Goal: Task Accomplishment & Management: Use online tool/utility

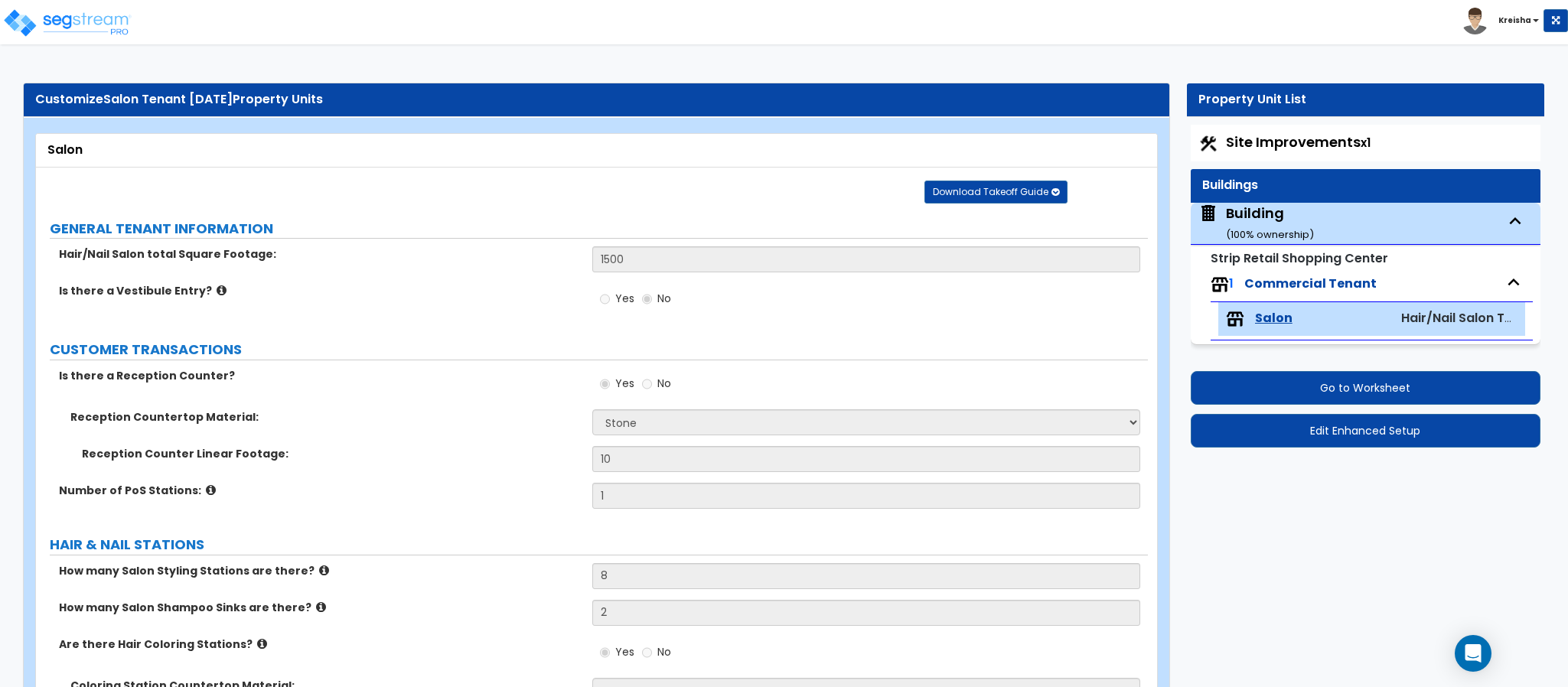
select select "3"
select select "2"
select select "6"
select select "3"
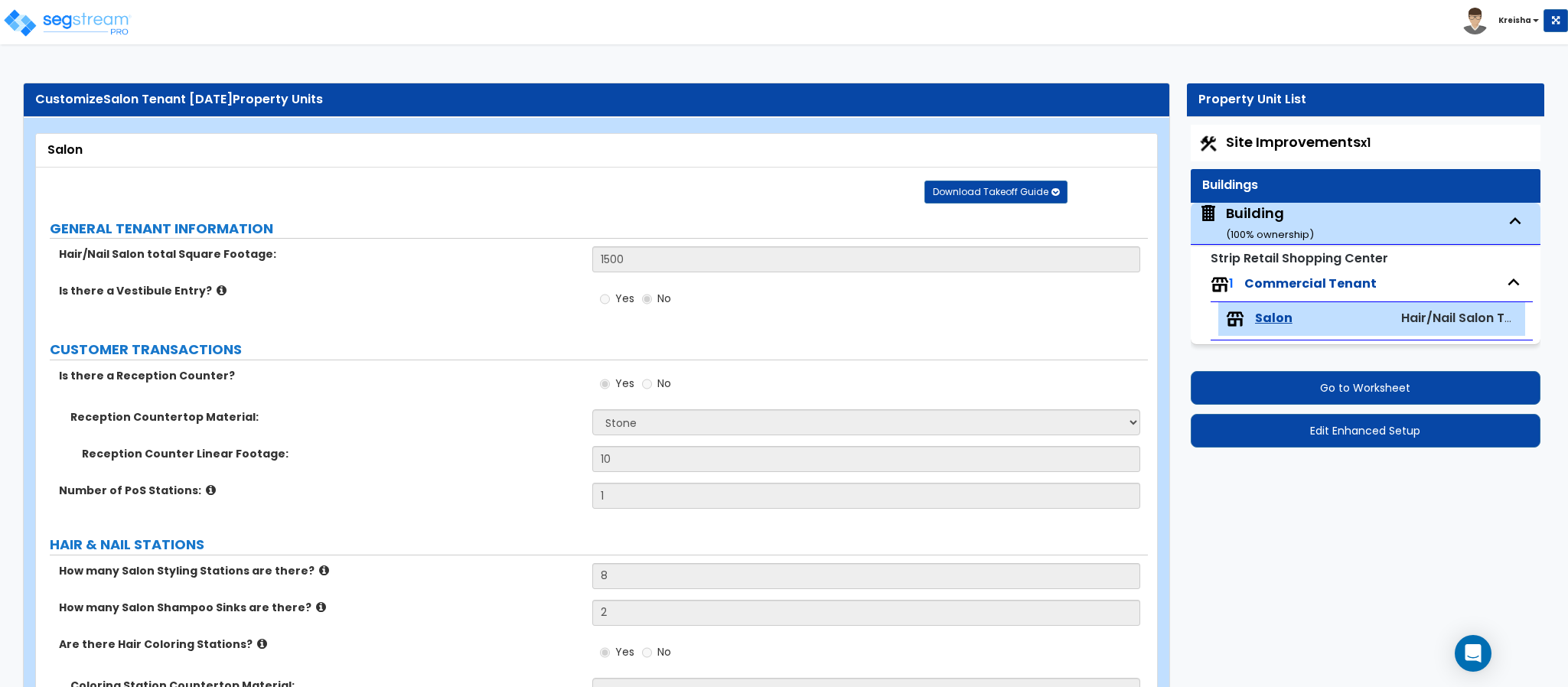
select select "1"
select select "2"
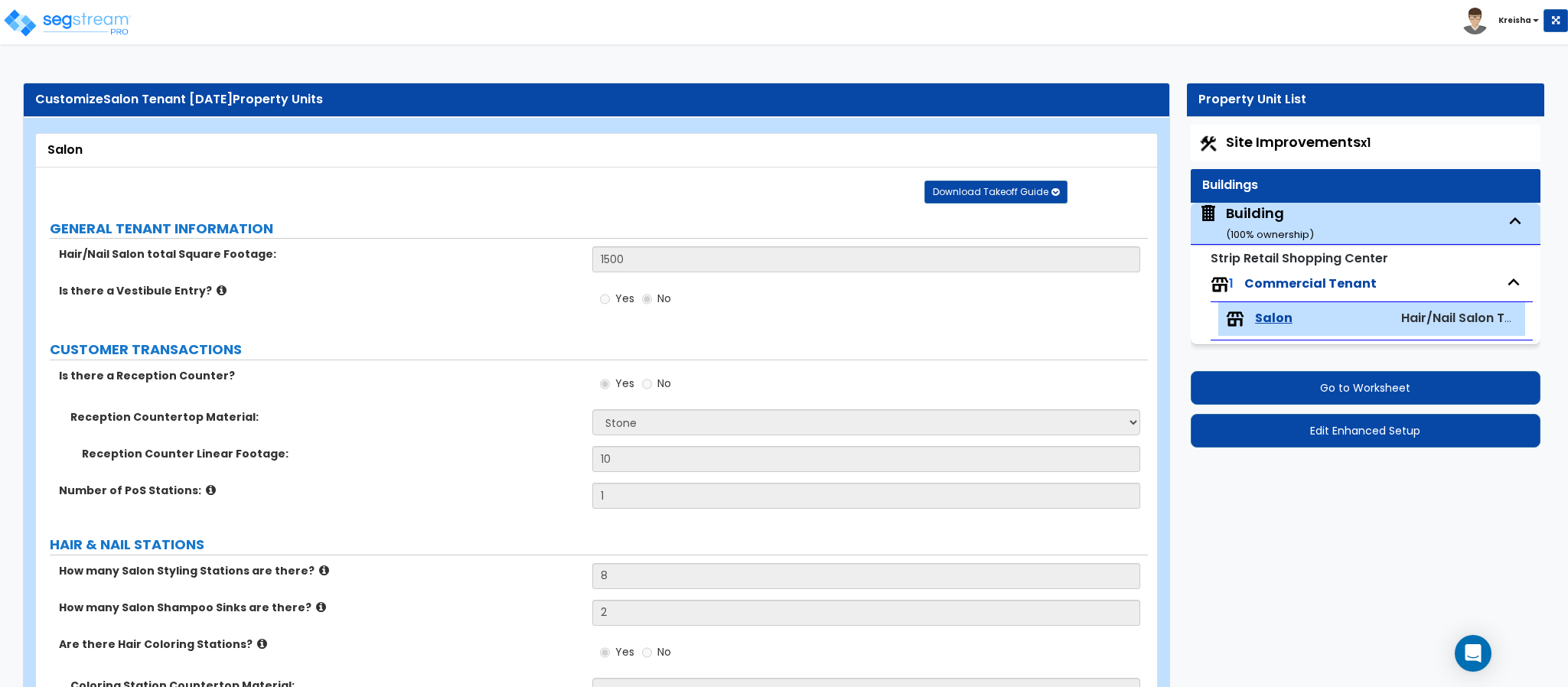
select select "2"
select select "1"
select select "2"
select select "1"
select select "6"
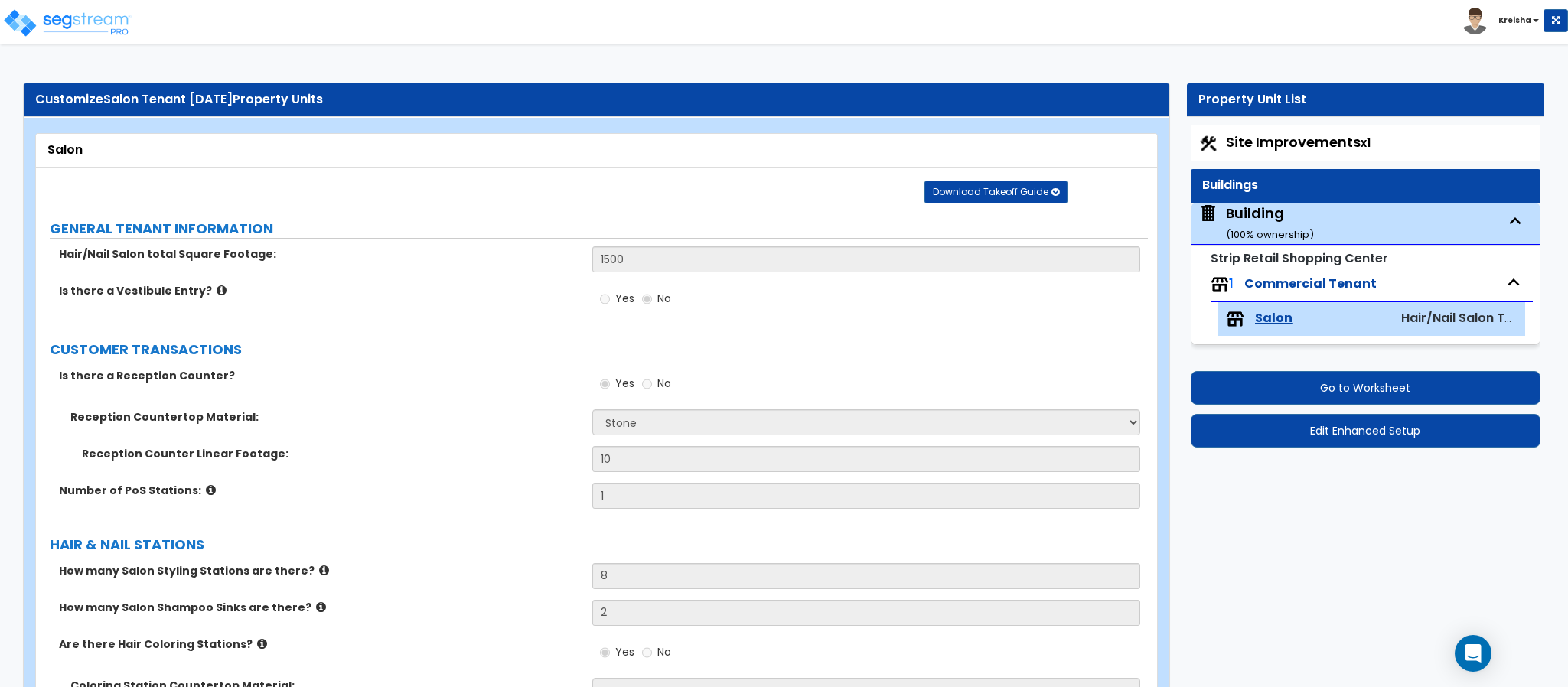
select select "1"
select select "3"
select select "1"
select select "2"
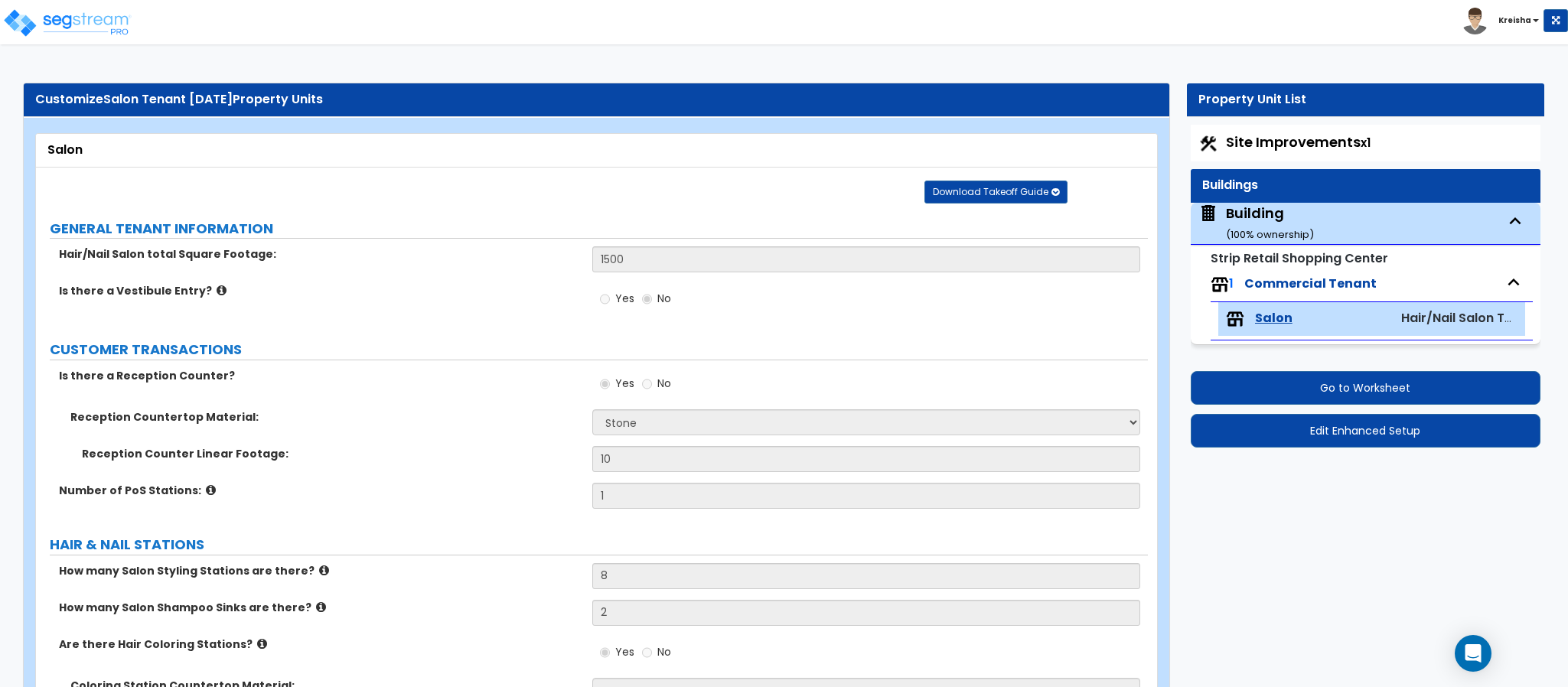
select select "2"
select select "1"
select select "2"
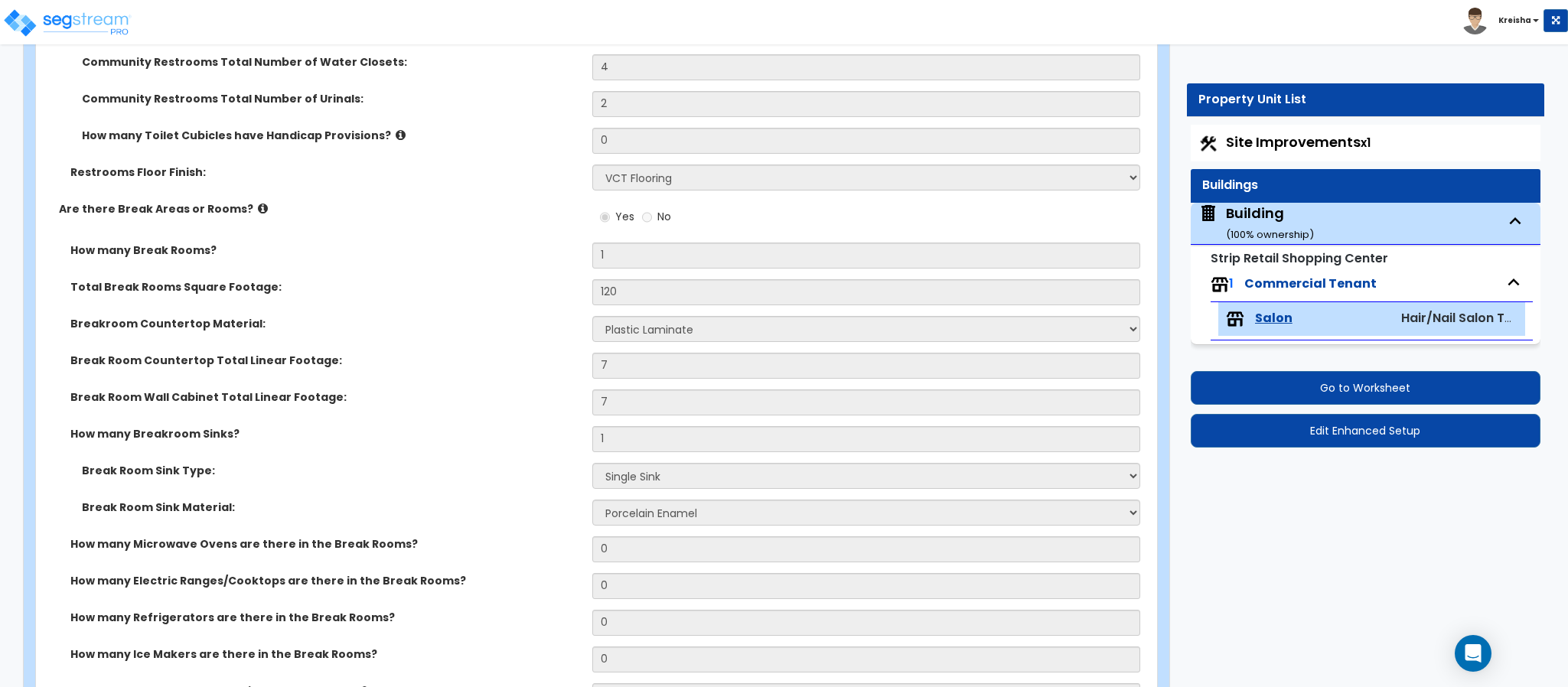
scroll to position [3421, 0]
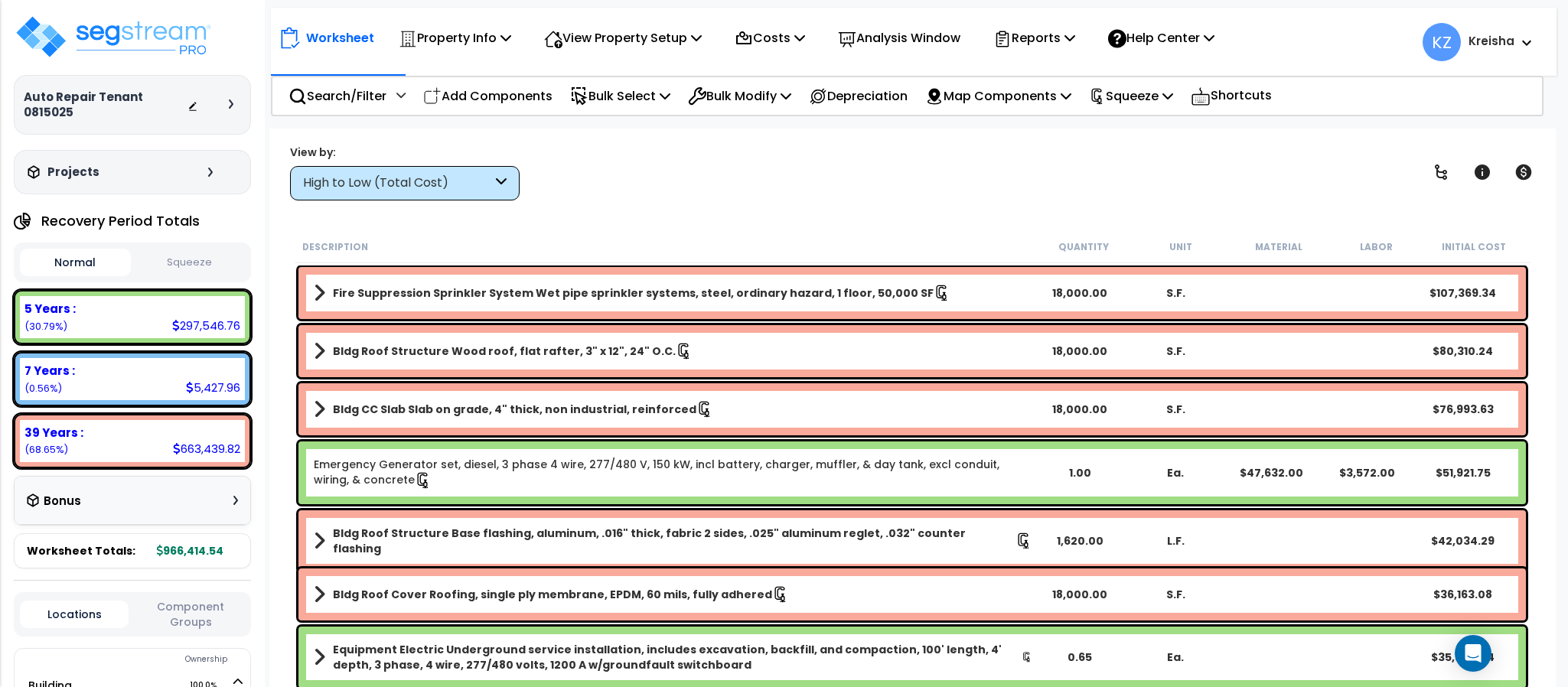
click at [450, 104] on div "Add Components" at bounding box center [487, 95] width 146 height 36
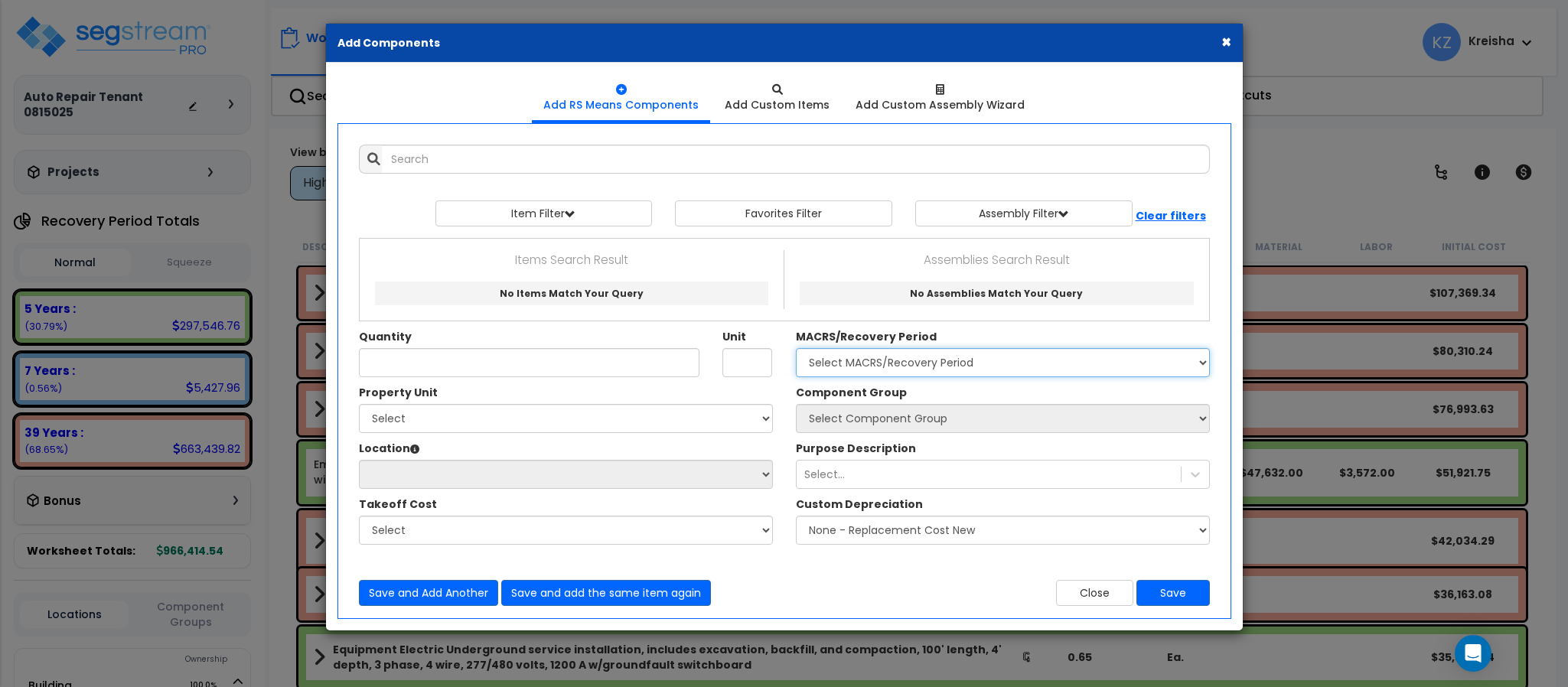
click at [826, 365] on select "Select MACRS/Recovery Period 5 Years - 57.0 - Distributive Trades & Services 5 …" at bounding box center [1003, 363] width 414 height 29
select select "3669"
click at [796, 349] on select "Select MACRS/Recovery Period 5 Years - 57.0 - Distributive Trades & Services 5 …" at bounding box center [1003, 363] width 414 height 29
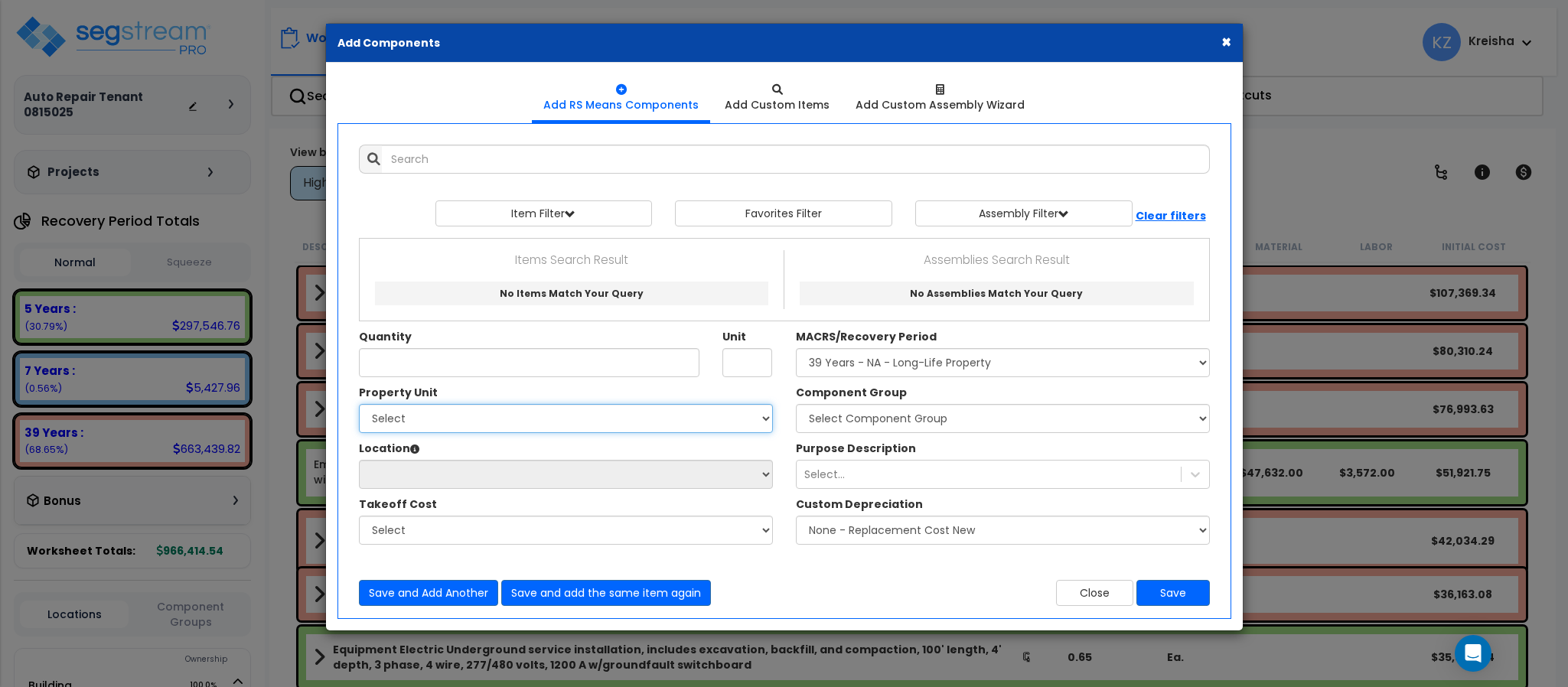
click at [687, 425] on select "Select Building Site Improvements" at bounding box center [565, 419] width 414 height 29
select select "164644"
click at [359, 406] on select "Select Building Site Improvements" at bounding box center [565, 419] width 414 height 29
select select
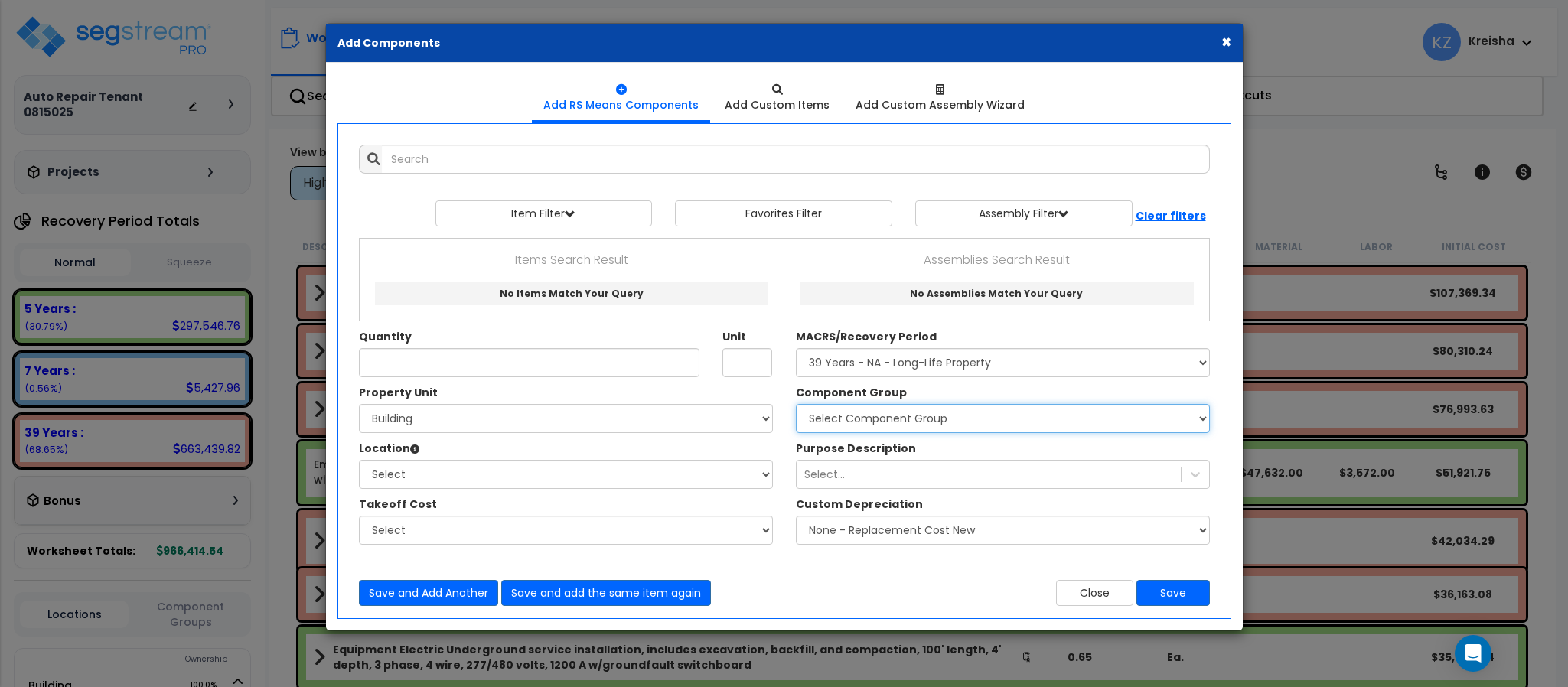
click at [912, 421] on select "Select Component Group 143.00 - FIRE EXTINGUISHERS 350.00 - SITE FIRE PROTECTIO…" at bounding box center [1003, 419] width 414 height 29
click at [915, 448] on div "Purpose Description Select..." at bounding box center [1003, 464] width 437 height 48
click at [918, 423] on select "Select Component Group 143.00 - FIRE EXTINGUISHERS 350.00 - SITE FIRE PROTECTIO…" at bounding box center [1003, 419] width 414 height 29
select select "10746"
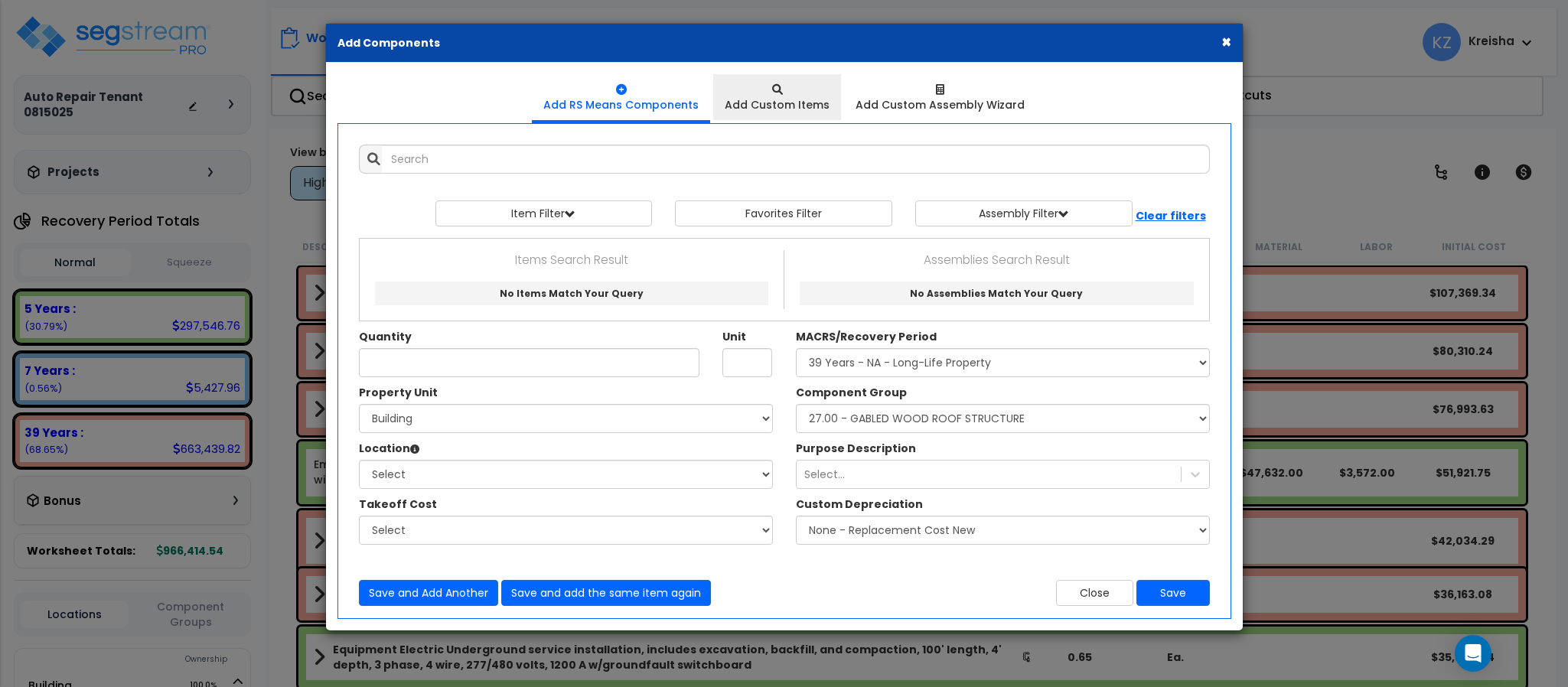
drag, startPoint x: 565, startPoint y: 129, endPoint x: 760, endPoint y: 99, distance: 197.3
click at [565, 129] on div "Add Items Add Assemblies Both" at bounding box center [784, 371] width 894 height 496
click at [1222, 46] on button "×" at bounding box center [1226, 41] width 10 height 16
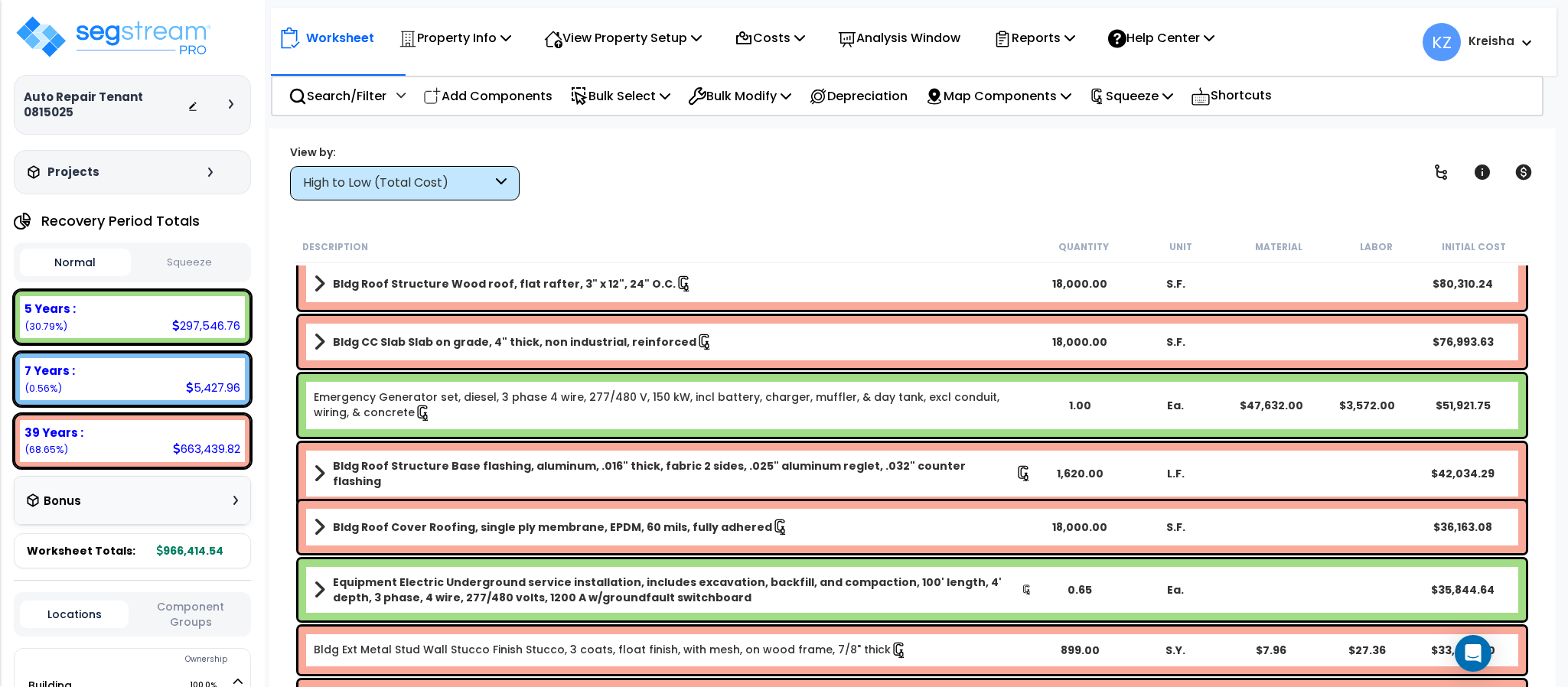
scroll to position [191, 0]
